Goal: Feedback & Contribution: Submit feedback/report problem

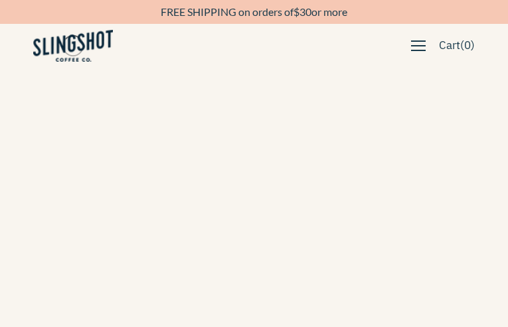
type input "oIEGeoyYcIsxtTvJ"
type input "[EMAIL_ADDRESS][DOMAIN_NAME]"
type input "7779483304"
type input "qglcWvvHVFO"
type input "raDdSqDtkF"
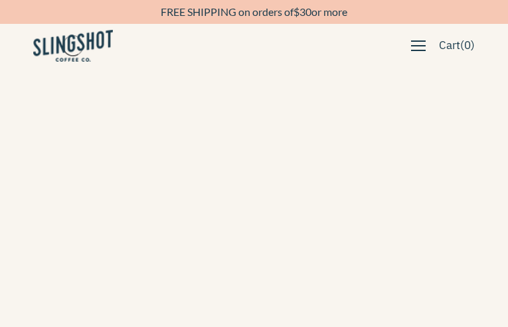
type input "[EMAIL_ADDRESS][DOMAIN_NAME]"
